Goal: Task Accomplishment & Management: Complete application form

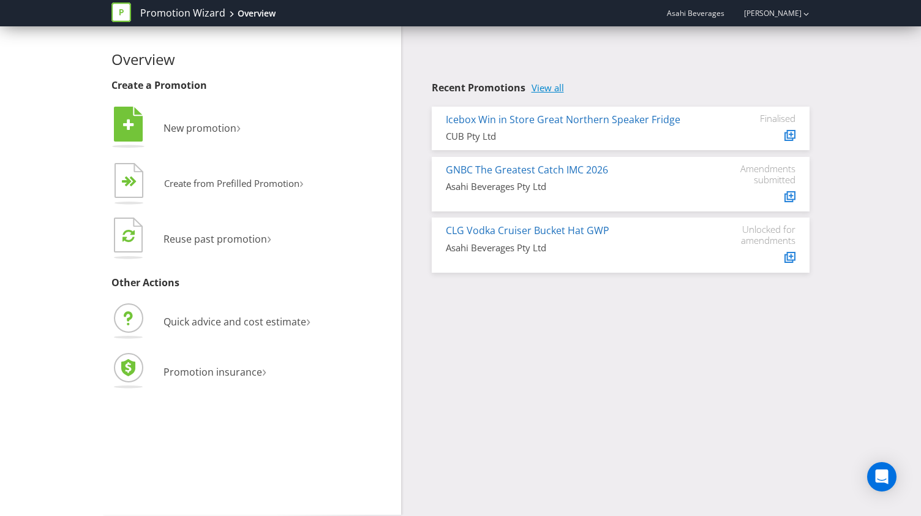
click at [548, 85] on link "View all" at bounding box center [548, 88] width 32 height 10
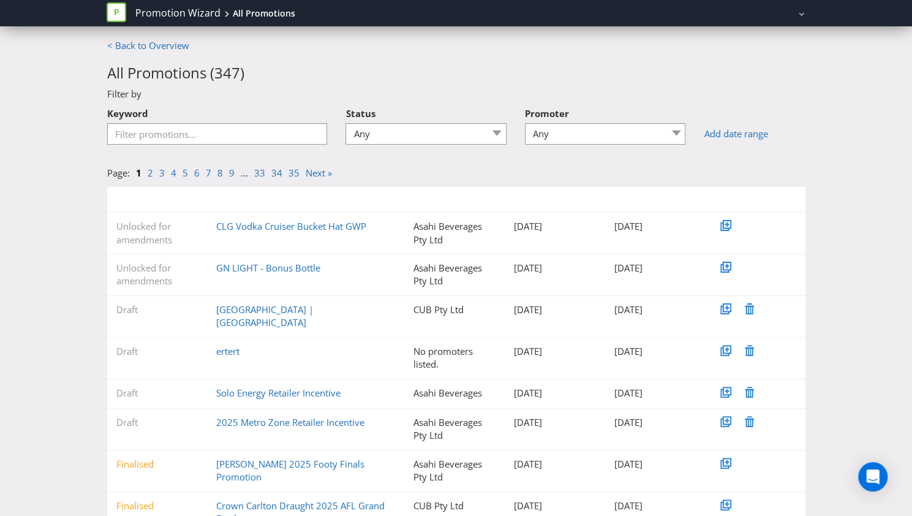
scroll to position [97, 0]
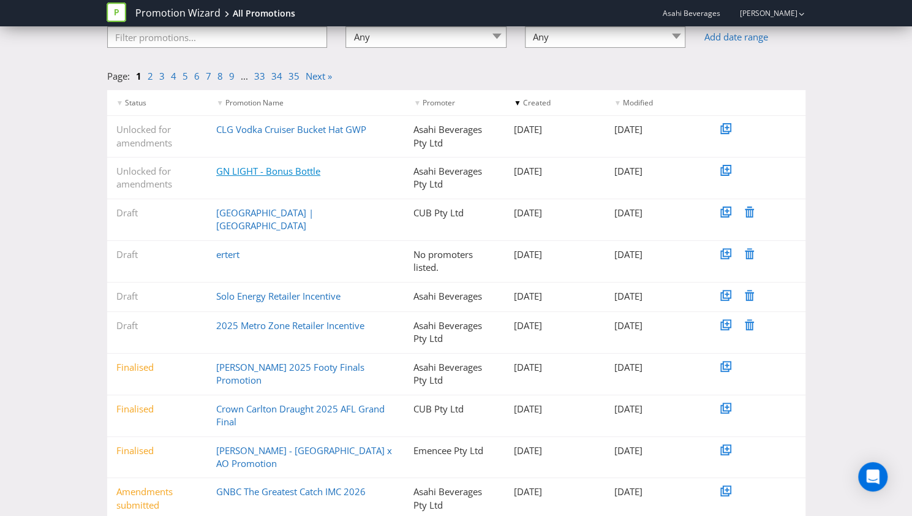
click at [282, 176] on link "GN LIGHT - Bonus Bottle" at bounding box center [268, 171] width 104 height 12
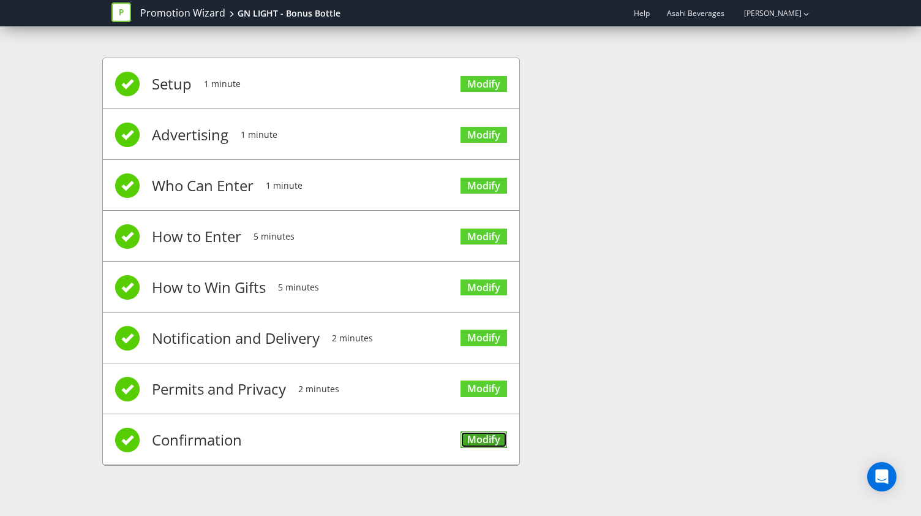
click at [475, 440] on link "Modify" at bounding box center [484, 439] width 47 height 17
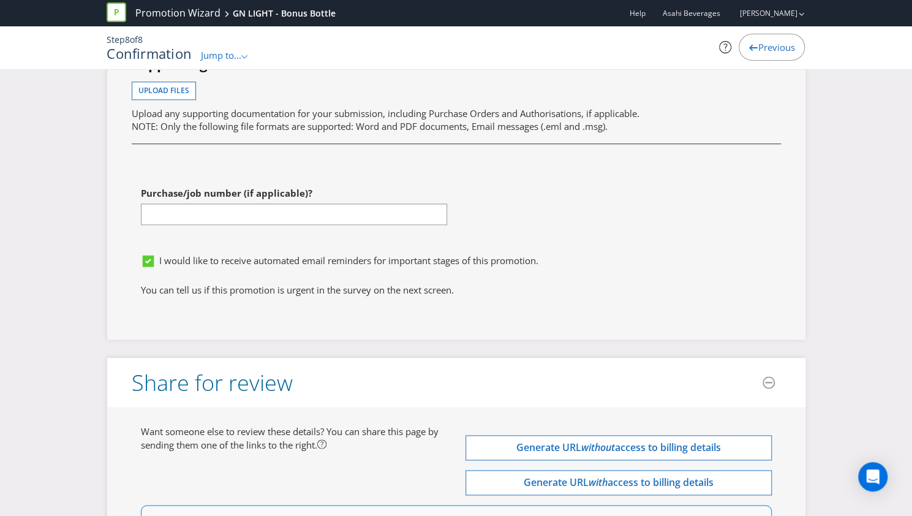
scroll to position [3459, 0]
click at [272, 202] on input "text" at bounding box center [294, 212] width 306 height 21
click at [630, 247] on div "I would like to receive automated email reminders for important stages of this …" at bounding box center [456, 264] width 649 height 35
click at [181, 202] on input "text" at bounding box center [294, 212] width 306 height 21
paste input "1043977119"
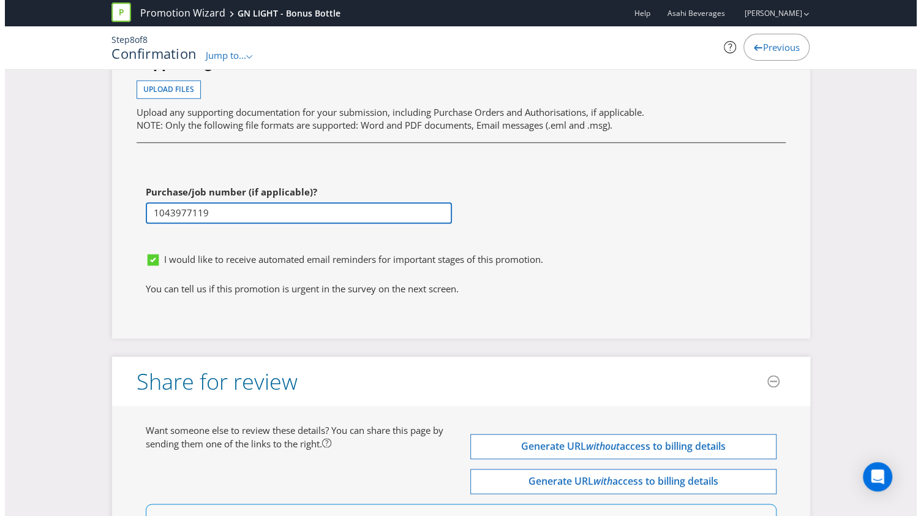
scroll to position [3574, 0]
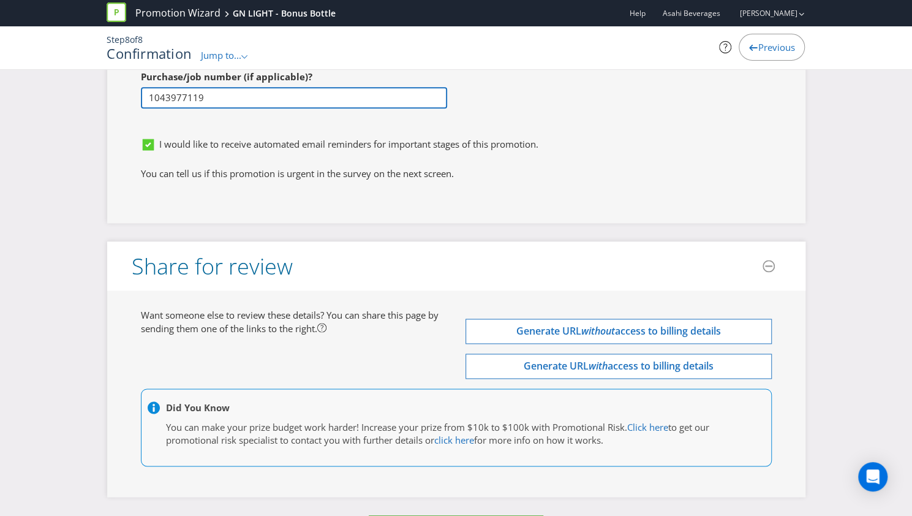
type input "1043977119"
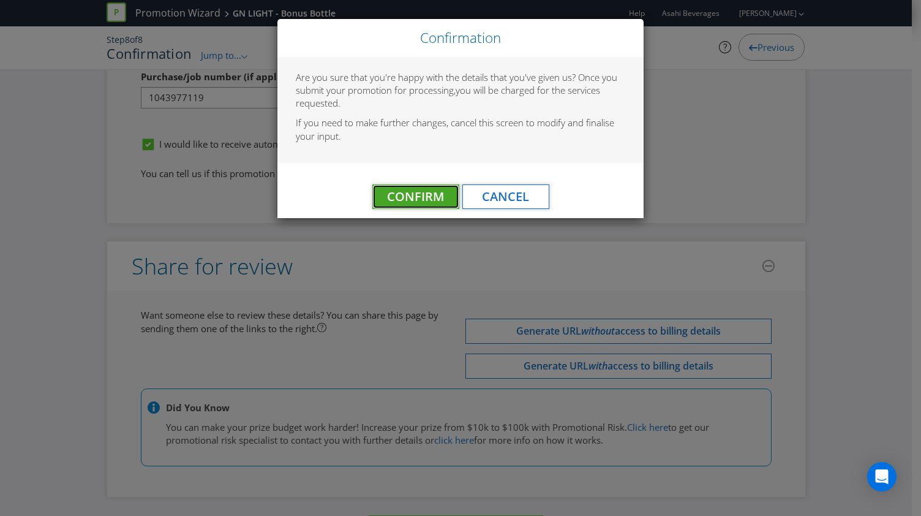
click at [414, 186] on button "Confirm" at bounding box center [415, 196] width 87 height 25
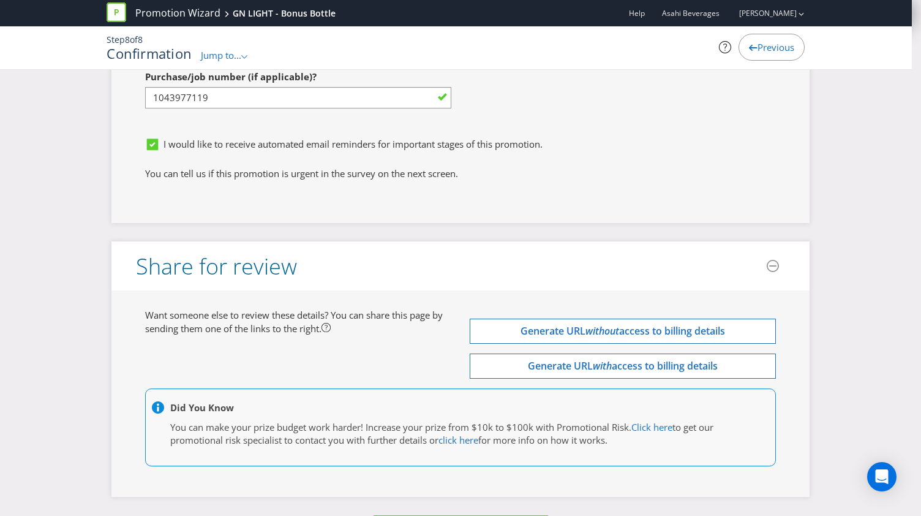
scroll to position [0, 0]
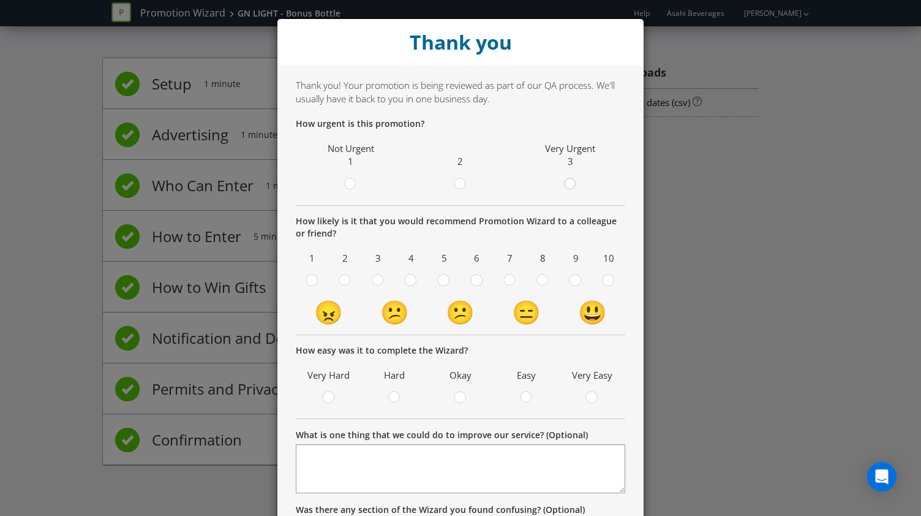
click at [564, 181] on icon at bounding box center [570, 184] width 12 height 12
click at [0, 0] on input "radio" at bounding box center [0, 0] width 0 height 0
click at [474, 276] on div at bounding box center [477, 276] width 6 height 6
click at [0, 0] on input "radio" at bounding box center [0, 0] width 0 height 0
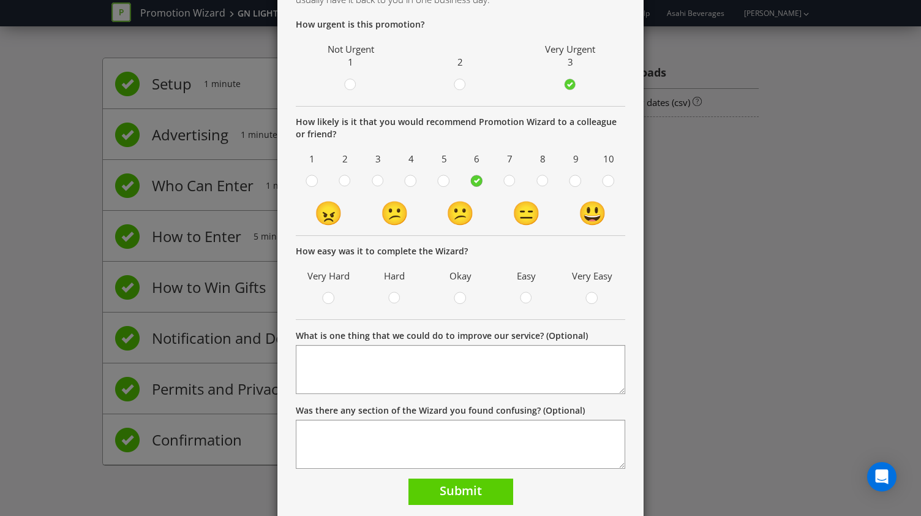
scroll to position [100, 0]
click at [447, 285] on div "Okay" at bounding box center [461, 285] width 54 height 40
click at [462, 307] on td "Okay" at bounding box center [461, 288] width 66 height 47
click at [456, 303] on div at bounding box center [460, 297] width 12 height 15
click at [0, 0] on input "radio" at bounding box center [0, 0] width 0 height 0
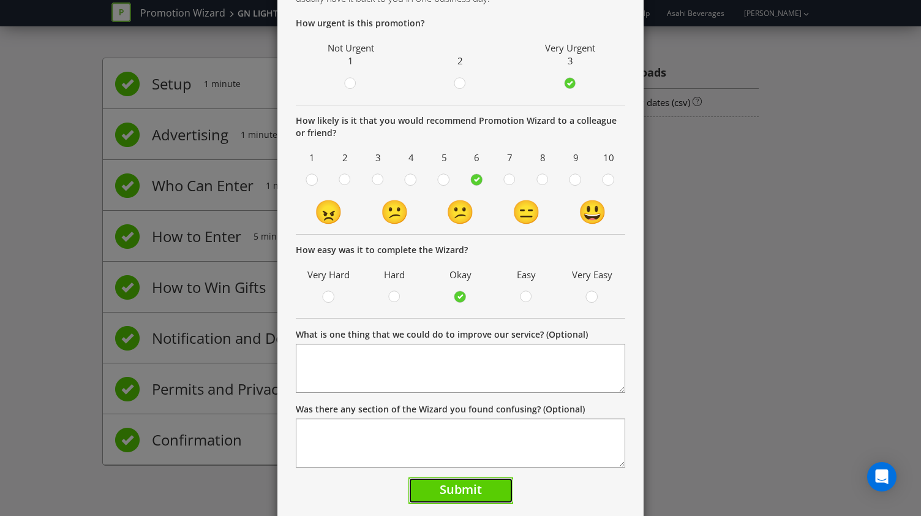
click at [459, 490] on span "Submit" at bounding box center [461, 489] width 42 height 17
